Goal: Task Accomplishment & Management: Use online tool/utility

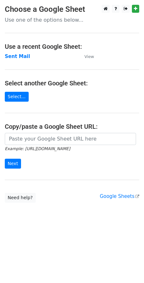
click at [17, 60] on td "Sent Mail" at bounding box center [41, 56] width 73 height 7
click at [17, 57] on strong "Sent Mail" at bounding box center [17, 57] width 25 height 6
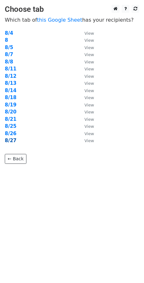
click at [9, 140] on strong "8/27" at bounding box center [11, 141] width 12 height 6
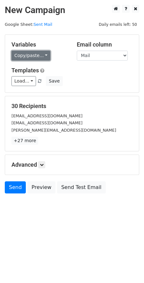
click at [40, 54] on link "Copy/paste..." at bounding box center [30, 56] width 39 height 10
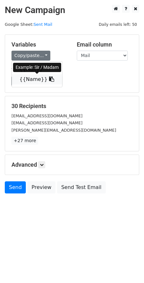
click at [30, 81] on link "{{Name}}" at bounding box center [37, 79] width 50 height 10
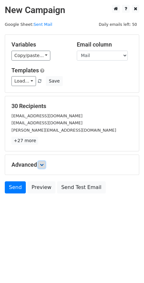
click at [44, 164] on icon at bounding box center [42, 165] width 4 height 4
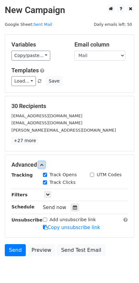
click at [44, 164] on icon at bounding box center [42, 165] width 4 height 4
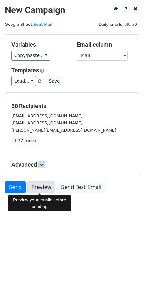
click at [39, 188] on link "Preview" at bounding box center [41, 187] width 28 height 12
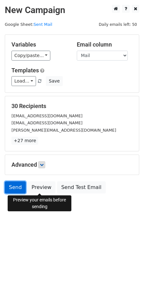
click at [10, 188] on link "Send" at bounding box center [15, 187] width 21 height 12
